Goal: Find specific fact: Find specific page/section

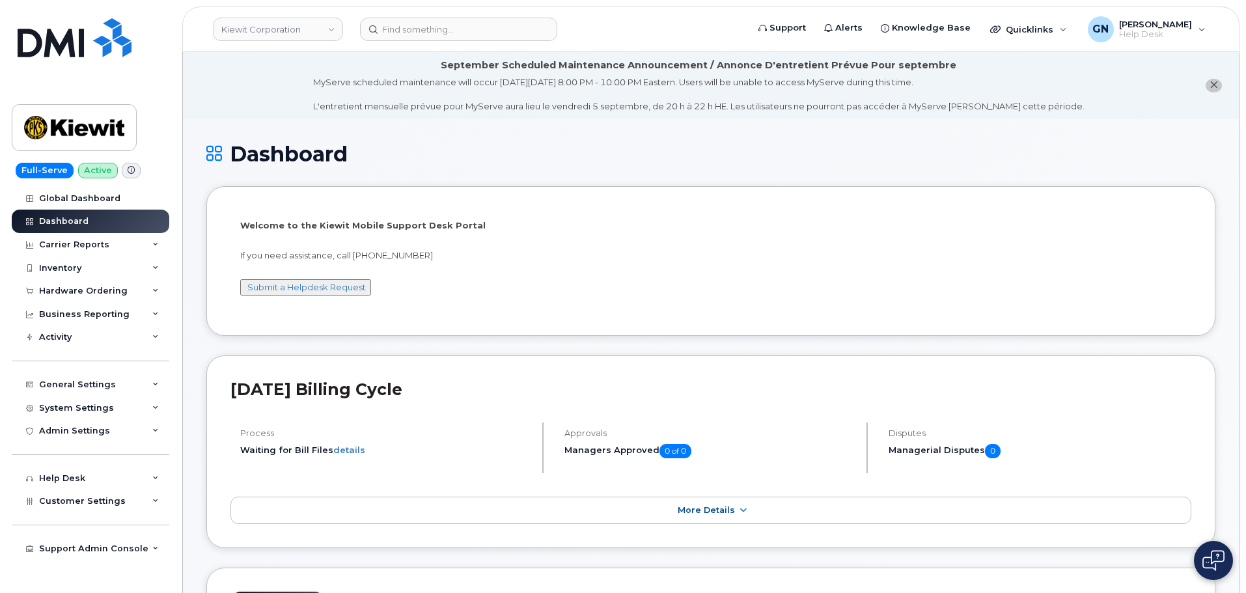
click at [1212, 85] on icon "close notification" at bounding box center [1214, 85] width 8 height 8
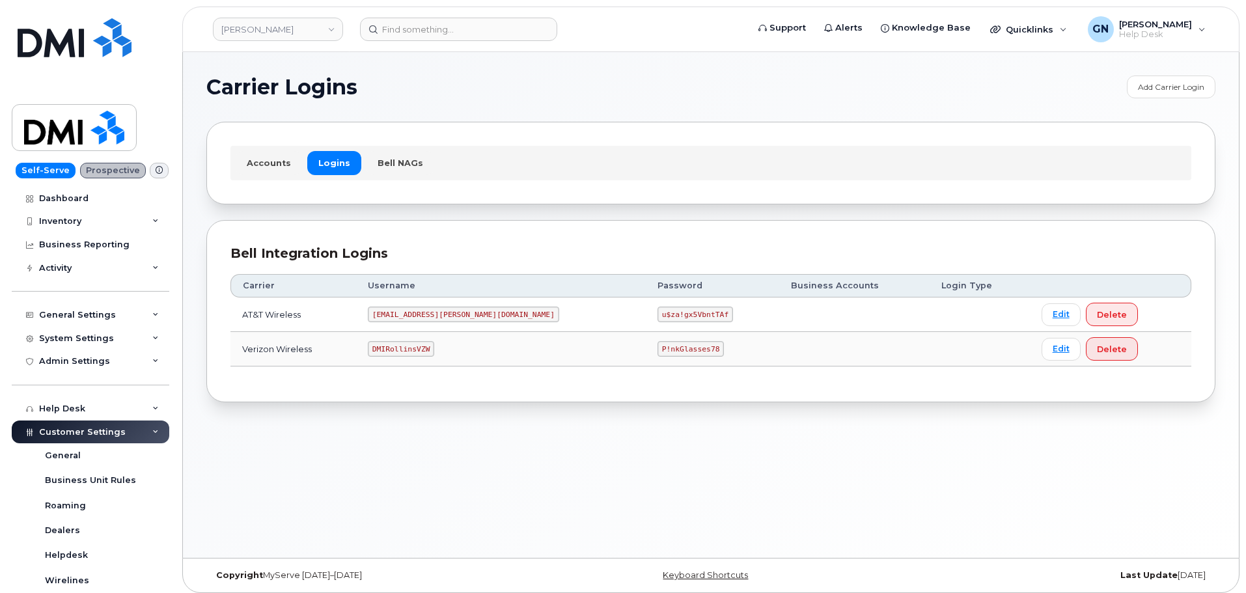
click at [422, 343] on code "DMIRollinsVZW" at bounding box center [401, 349] width 66 height 16
copy code "DMIRollinsVZW"
click at [658, 350] on code "P!nkGlasses78" at bounding box center [691, 349] width 66 height 16
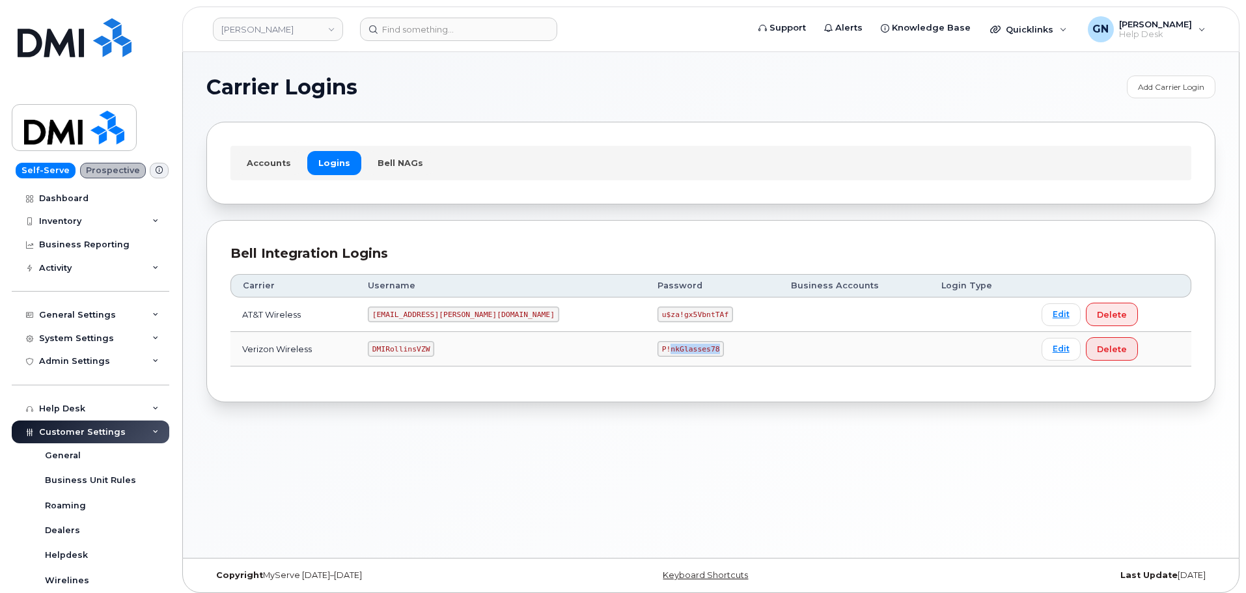
click at [658, 349] on code "P!nkGlasses78" at bounding box center [691, 349] width 66 height 16
click at [421, 352] on code "DMIRollinsVZW" at bounding box center [401, 349] width 66 height 16
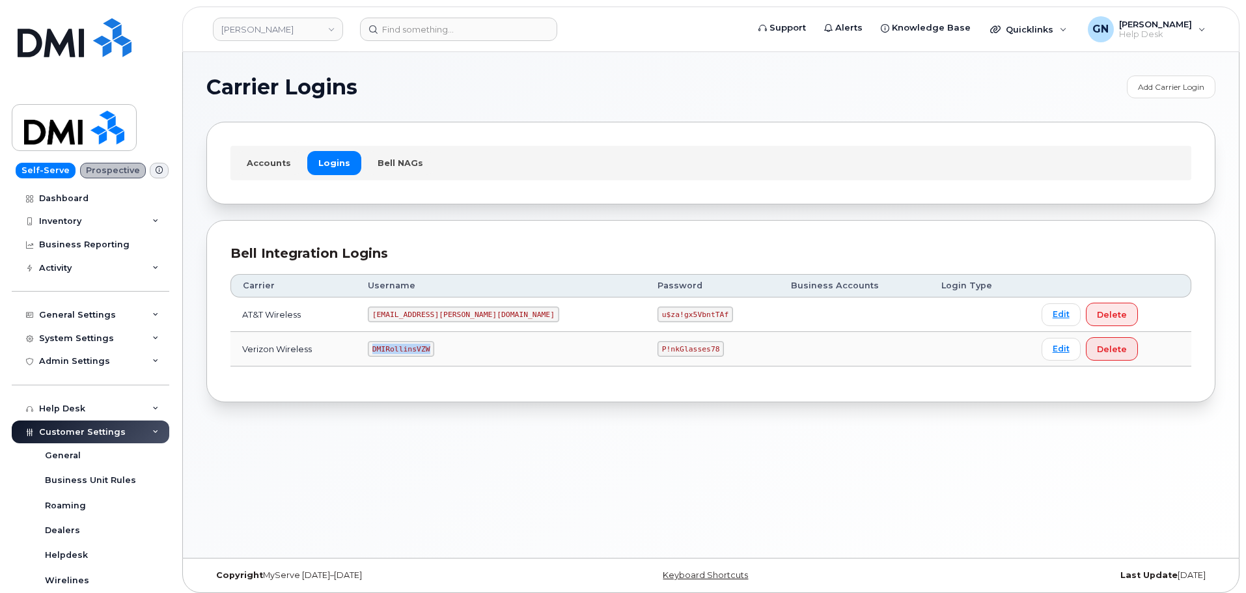
copy code "DMIRollinsVZW"
click at [658, 351] on code "P!nkGlasses78" at bounding box center [691, 349] width 66 height 16
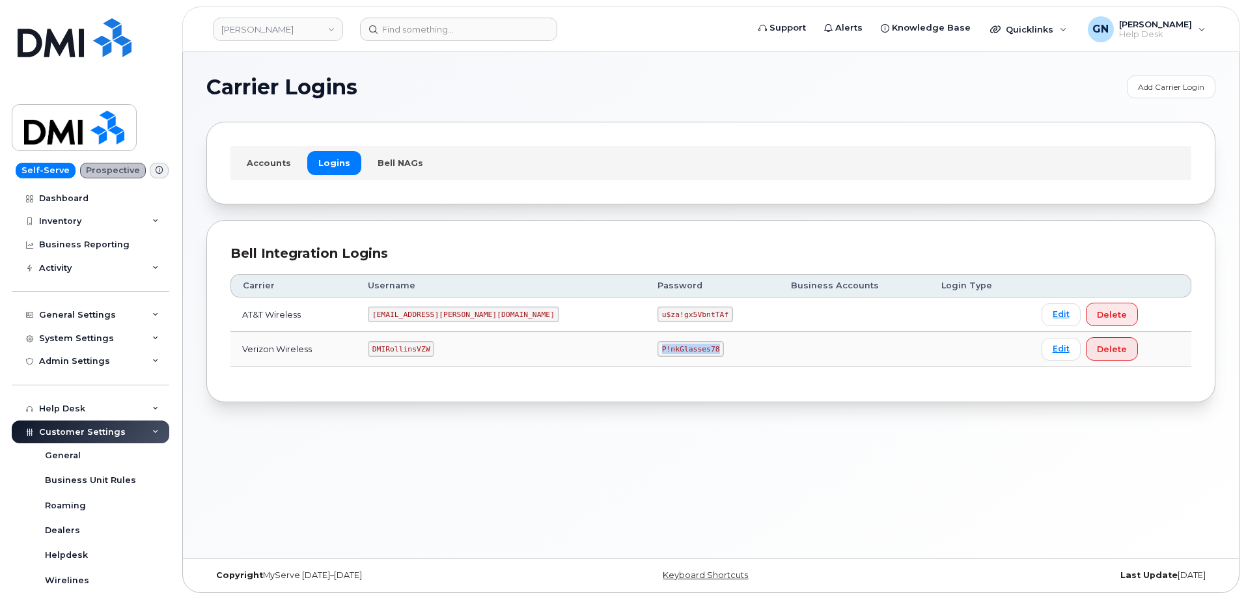
copy code "P!nkGlasses78"
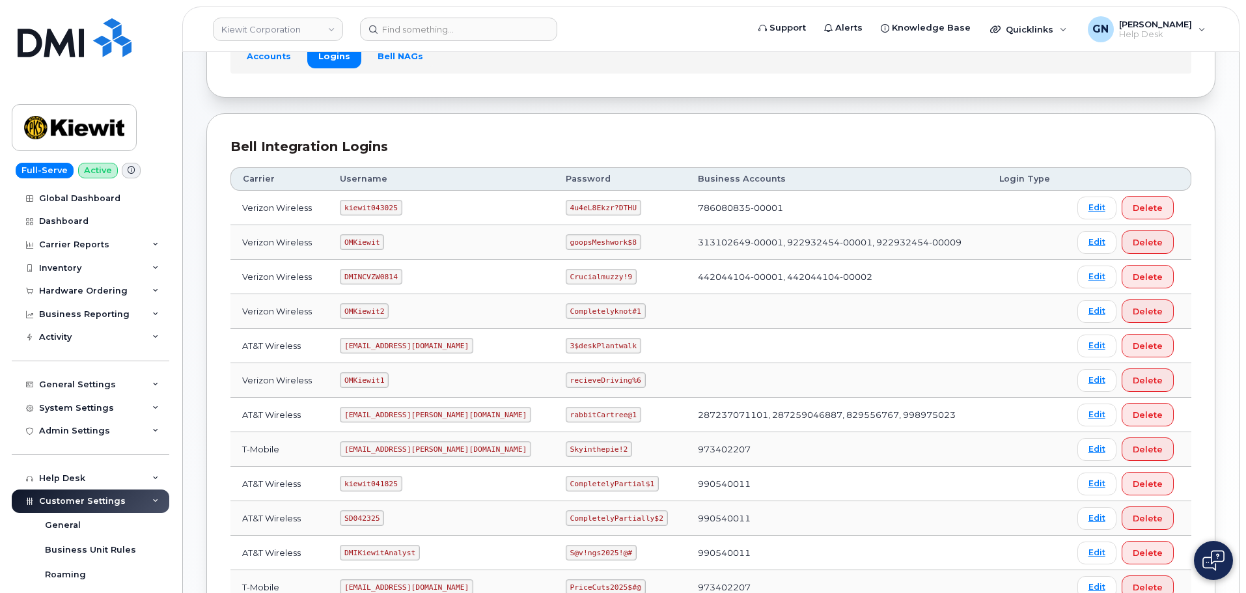
scroll to position [130, 0]
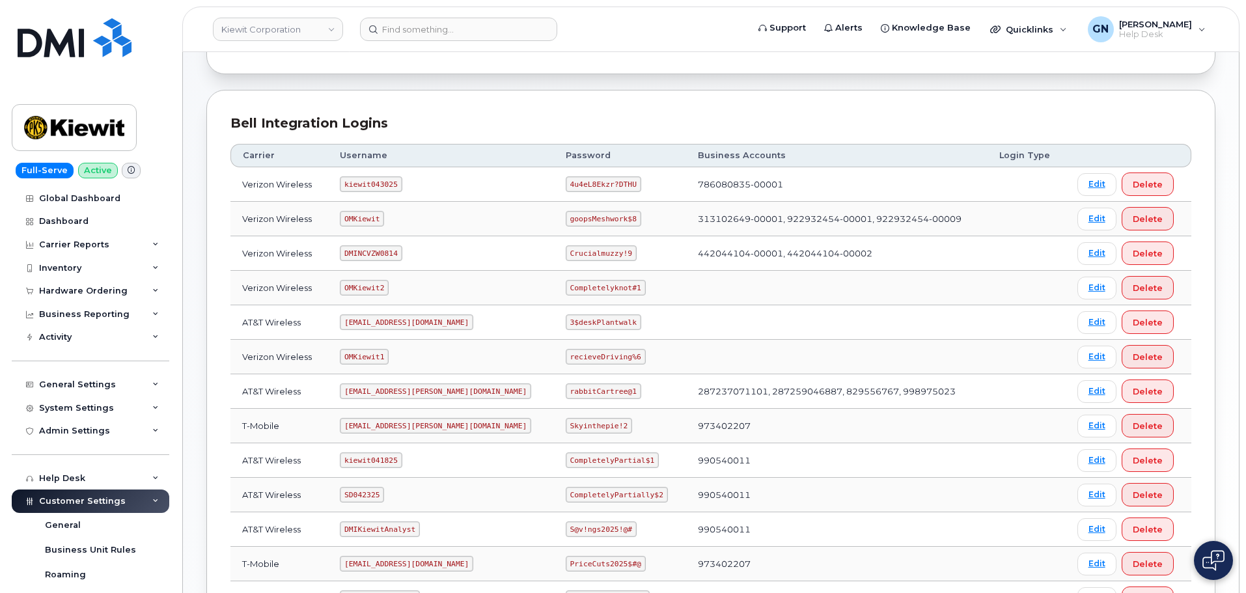
click at [385, 185] on code "kiewit043025" at bounding box center [371, 184] width 62 height 16
copy code "kiewit043025"
click at [566, 188] on code "4u4eL8Ekzr?DTHU" at bounding box center [604, 184] width 76 height 16
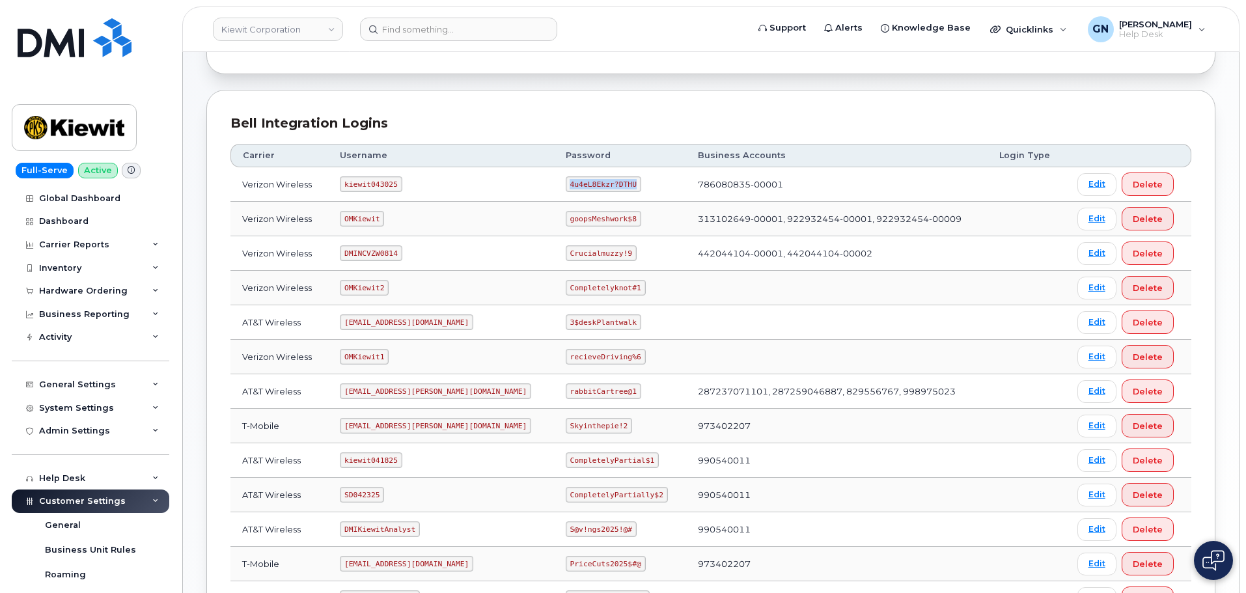
click at [566, 187] on code "4u4eL8Ekzr?DTHU" at bounding box center [604, 184] width 76 height 16
copy code "4u4eL8Ekzr?DTHU"
